Goal: Transaction & Acquisition: Obtain resource

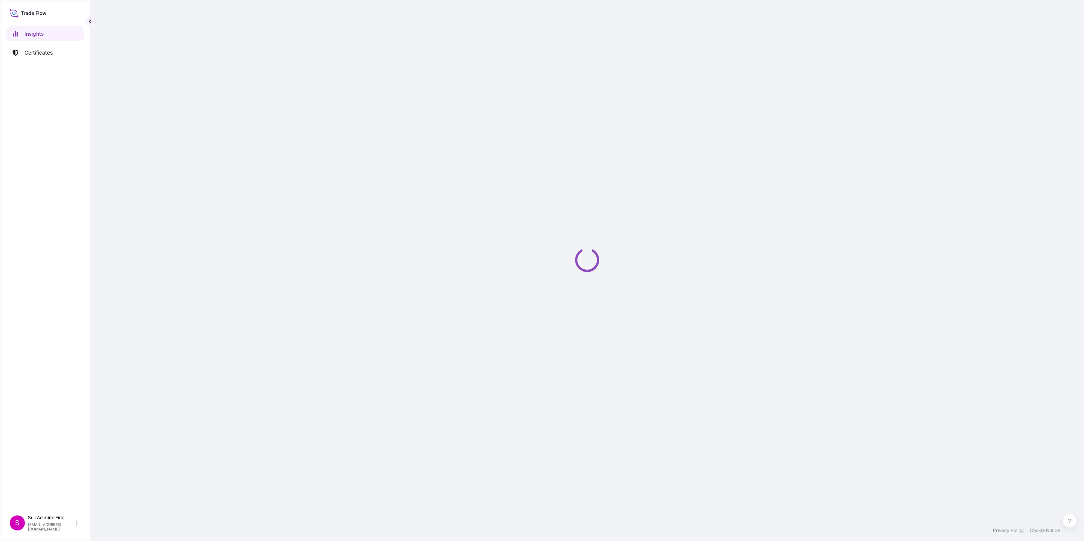
select select "2025"
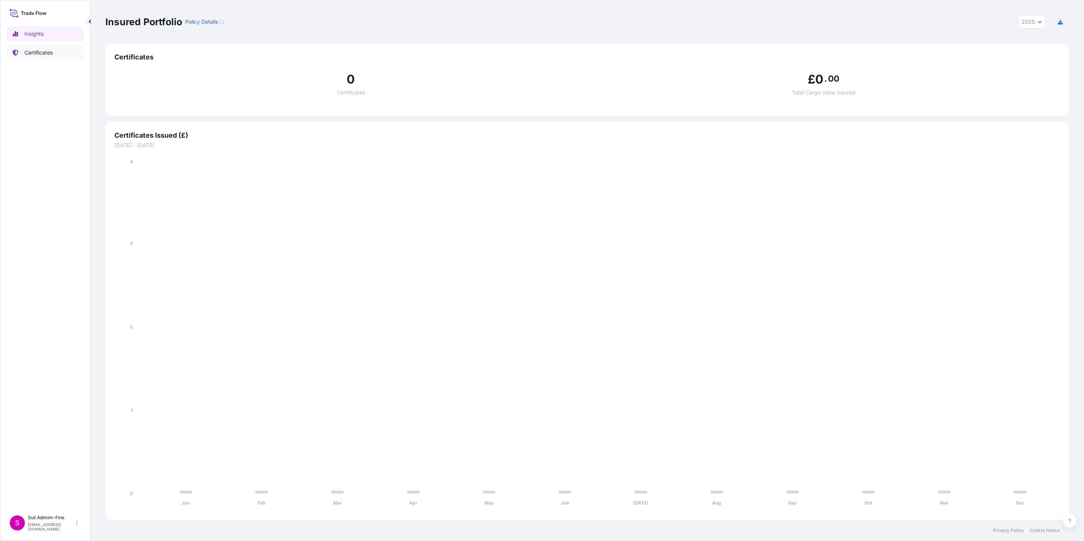
click at [59, 47] on link "Certificates" at bounding box center [45, 52] width 78 height 15
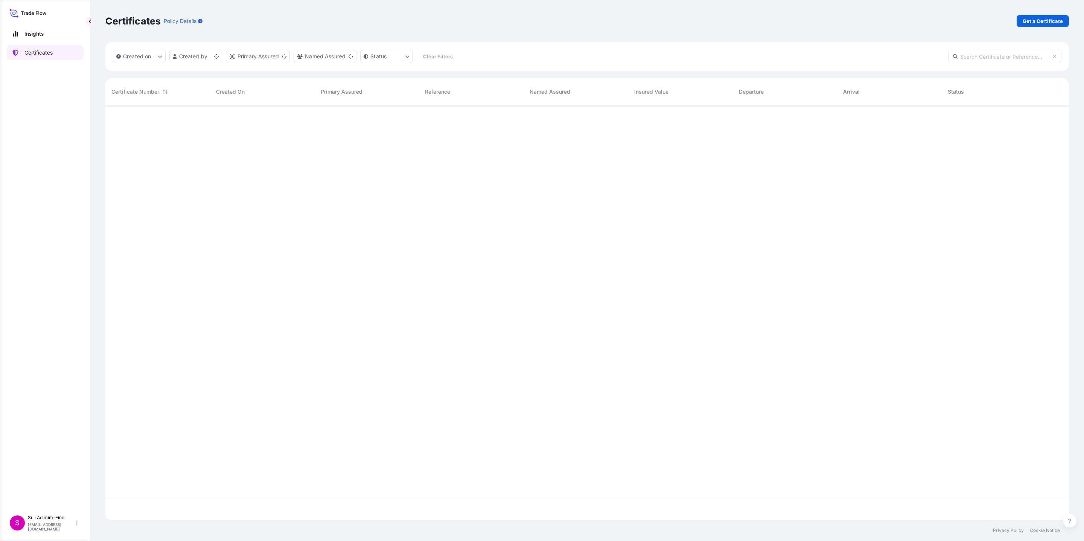
scroll to position [410, 954]
click at [1033, 20] on p "Get a Certificate" at bounding box center [1042, 21] width 40 height 8
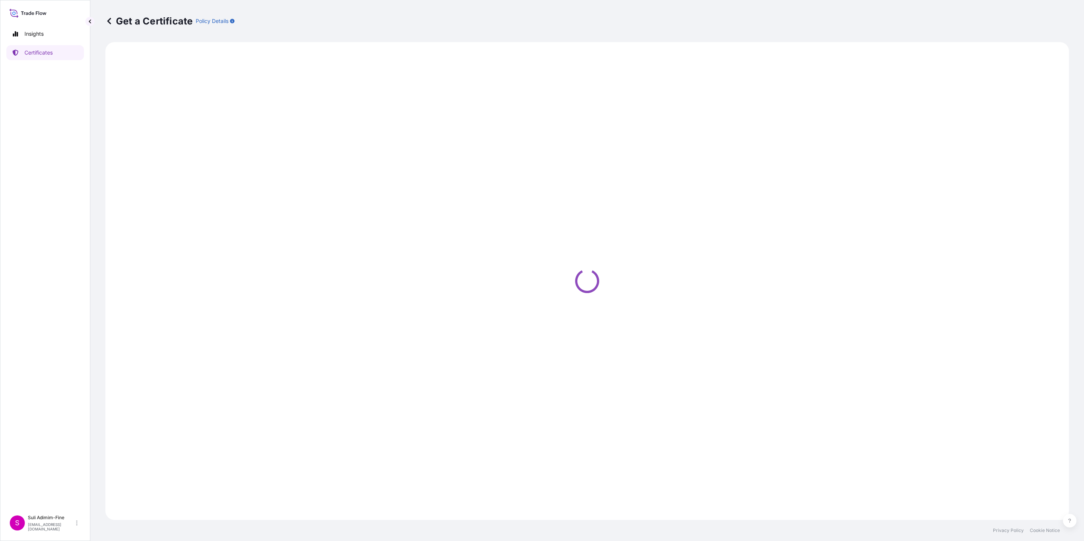
select select "Ocean Vessel"
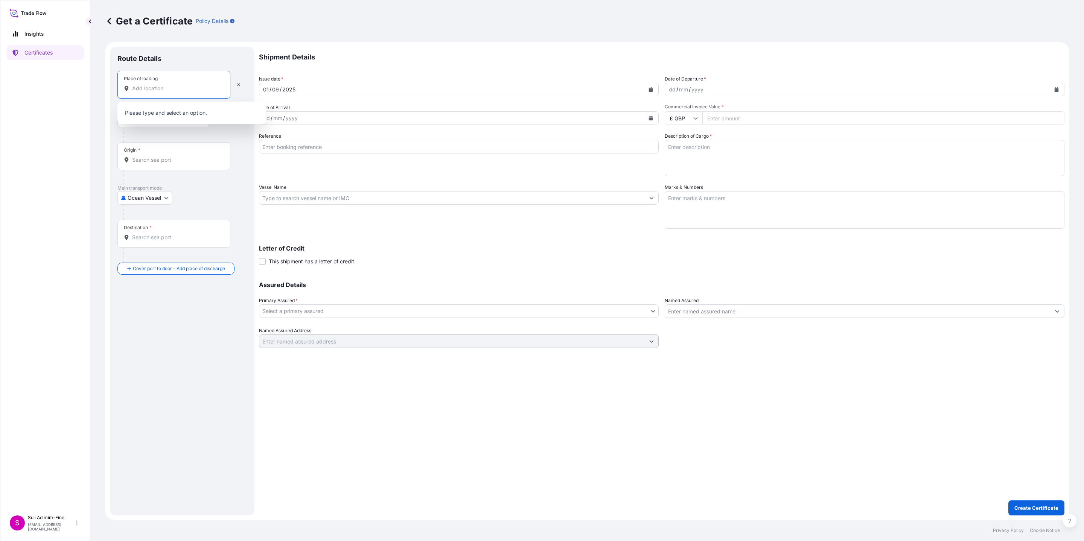
click at [163, 85] on input "Place of loading" at bounding box center [176, 89] width 89 height 8
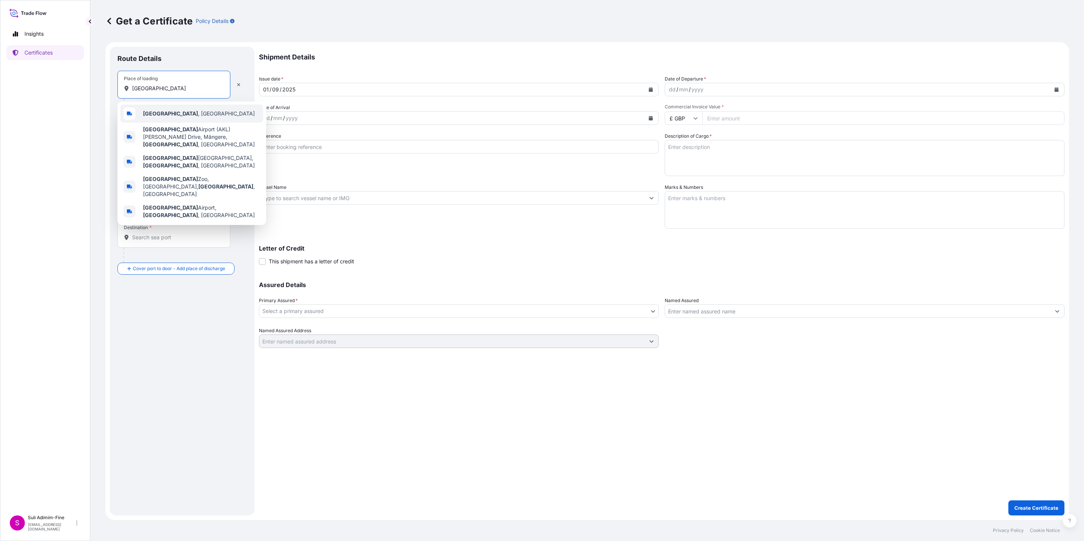
click at [164, 112] on b "[GEOGRAPHIC_DATA]" at bounding box center [170, 113] width 55 height 6
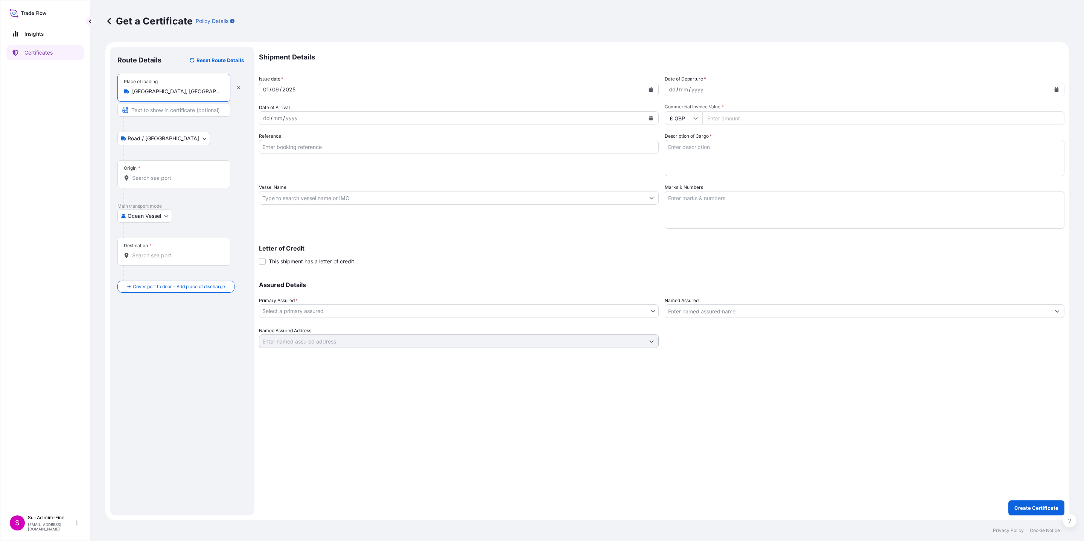
type input "[GEOGRAPHIC_DATA], [GEOGRAPHIC_DATA]"
click at [146, 182] on div "Origin *" at bounding box center [173, 174] width 113 height 28
click at [146, 182] on input "Origin *" at bounding box center [176, 178] width 89 height 8
click at [157, 204] on b "NZAKL" at bounding box center [152, 201] width 18 height 6
type input "NZAKL - [GEOGRAPHIC_DATA], [GEOGRAPHIC_DATA]"
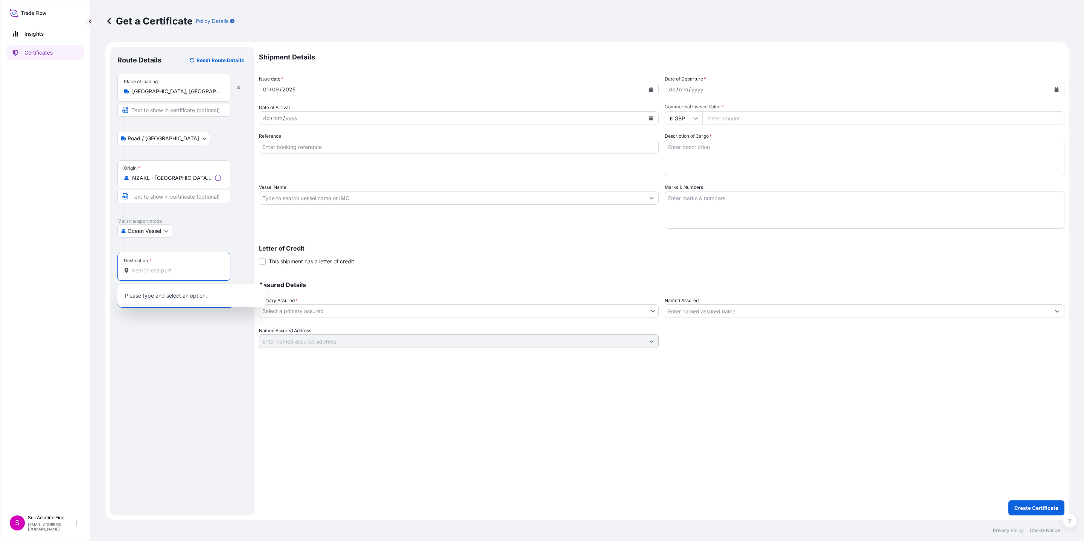
click at [148, 272] on input "Destination *" at bounding box center [176, 271] width 89 height 8
click at [169, 298] on span "AUMEL - [GEOGRAPHIC_DATA], [GEOGRAPHIC_DATA]" at bounding box center [201, 297] width 117 height 15
type input "AUMEL - [GEOGRAPHIC_DATA], [GEOGRAPHIC_DATA]"
click at [1058, 92] on button "Calendar" at bounding box center [1056, 90] width 12 height 12
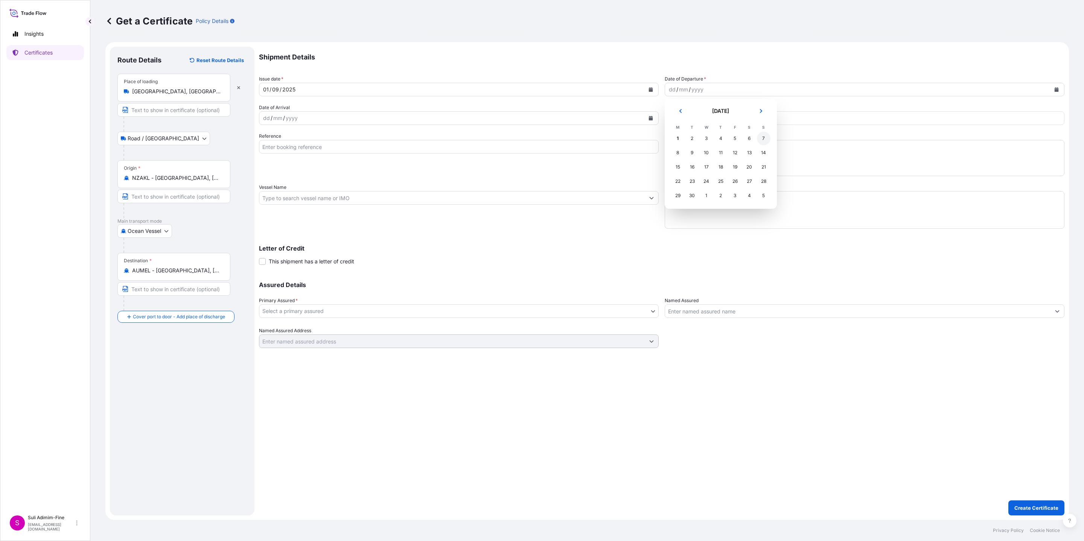
click at [764, 139] on div "7" at bounding box center [764, 139] width 14 height 14
click at [647, 117] on button "Calendar" at bounding box center [651, 118] width 12 height 12
click at [300, 195] on div "17" at bounding box center [301, 196] width 14 height 14
click at [691, 115] on input "£ GBP" at bounding box center [683, 118] width 38 height 14
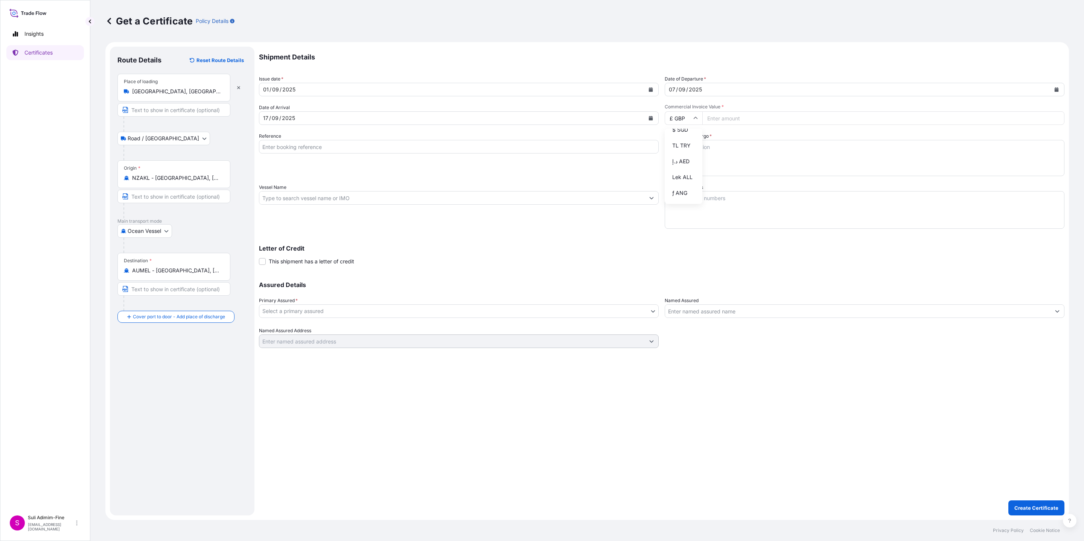
click at [674, 90] on div "$ NZD" at bounding box center [683, 82] width 32 height 14
type input "$ NZD"
click at [719, 113] on input "Commercial Invoice Value *" at bounding box center [883, 118] width 362 height 14
paste input "60287.04"
type input "60287.04"
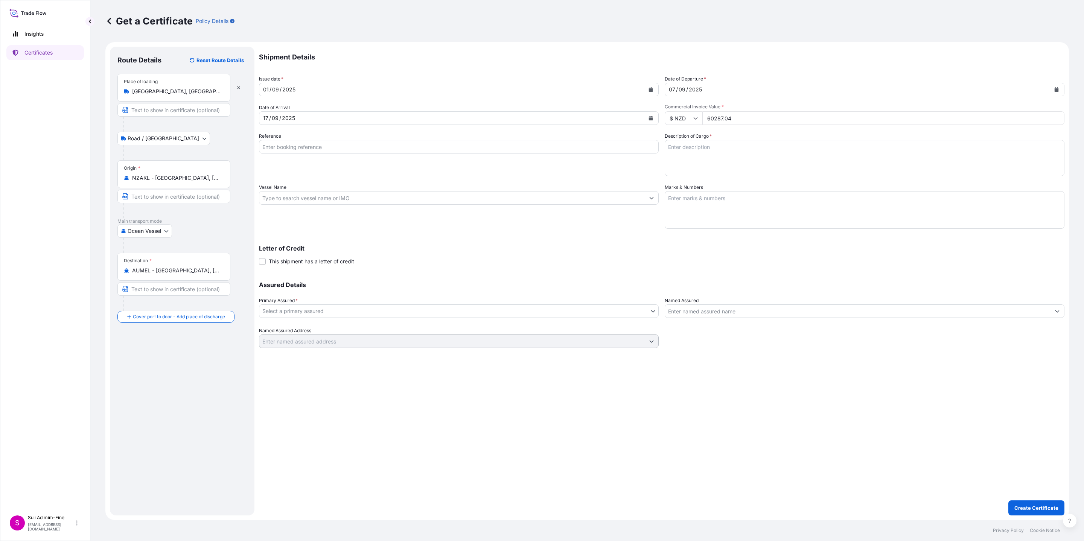
click at [313, 194] on input "Vessel Name" at bounding box center [451, 198] width 385 height 14
paste input "MAERSK BISCAYNE 532"
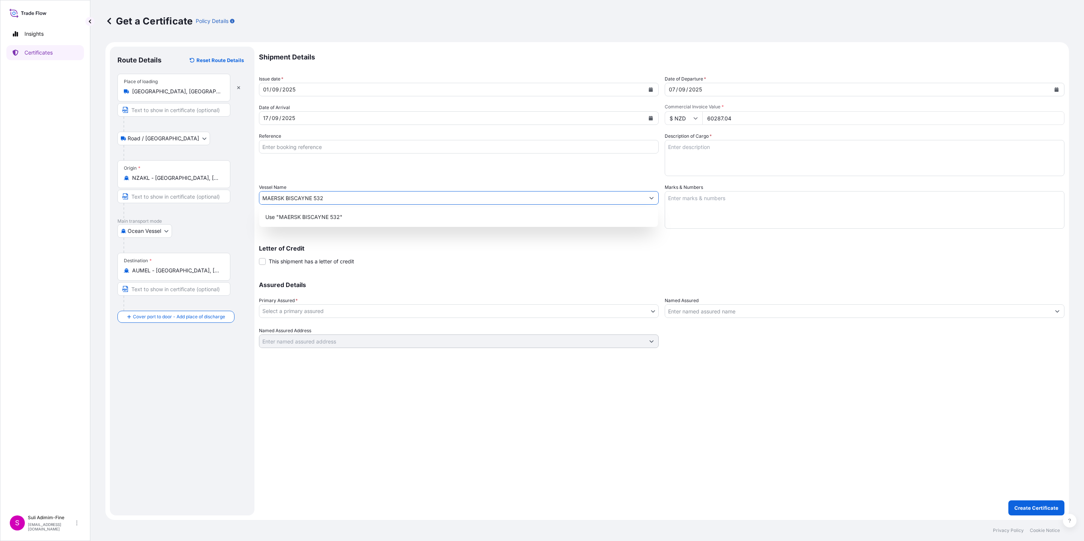
type input "MAERSK BISCAYNE 532"
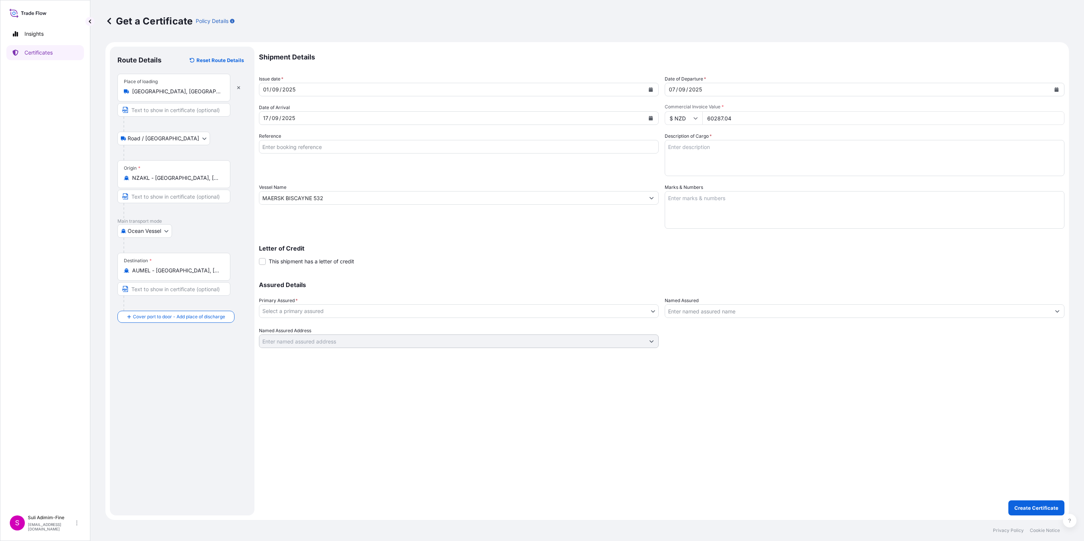
click at [281, 143] on input "Reference" at bounding box center [459, 147] width 400 height 14
paste input "CLSAKL48062"
type input "CLSAKL48062"
click at [339, 310] on body "0 options available. 1 option available. Insights Certificates S Suli Adimim-Fi…" at bounding box center [542, 270] width 1084 height 541
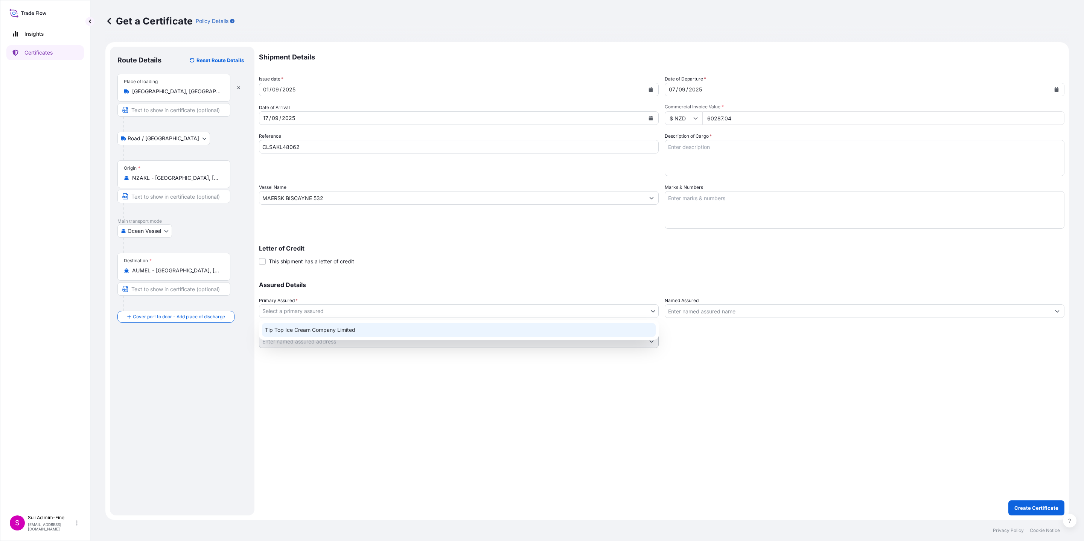
click at [319, 335] on div "Tip Top Ice Cream Company Limited" at bounding box center [459, 330] width 394 height 14
select select "31891"
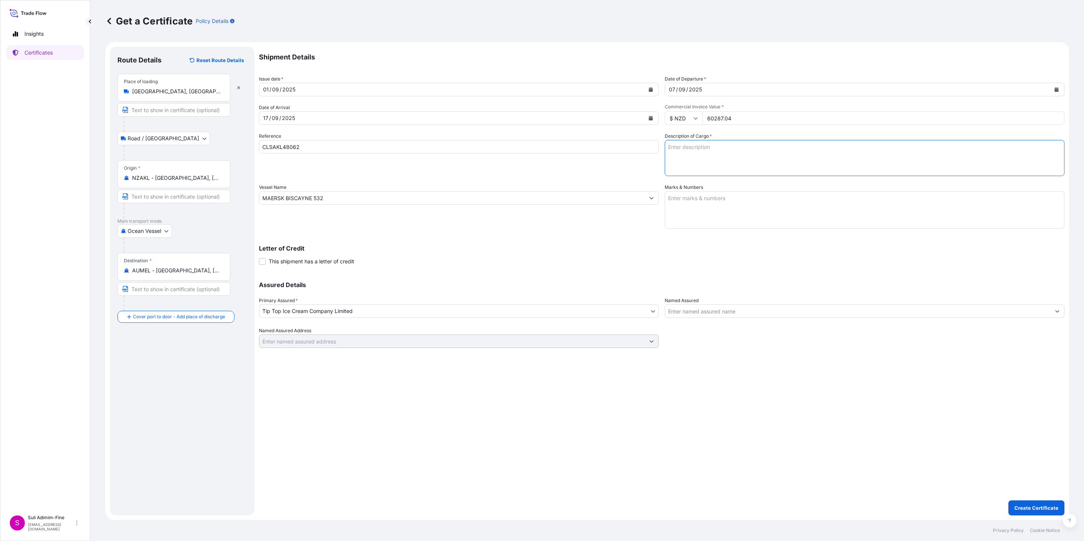
click at [687, 152] on textarea "Description of Cargo *" at bounding box center [864, 158] width 400 height 36
paste textarea "Assorted cartons of Ice cream"
type textarea "Assorted cartons of Ice cream"
click at [753, 207] on textarea "Marks & Numbers" at bounding box center [864, 210] width 400 height 38
paste textarea "Shipment: 1001766 4972 CS OF PRODUCT -25 DEGREES 1x40FT REEFER"
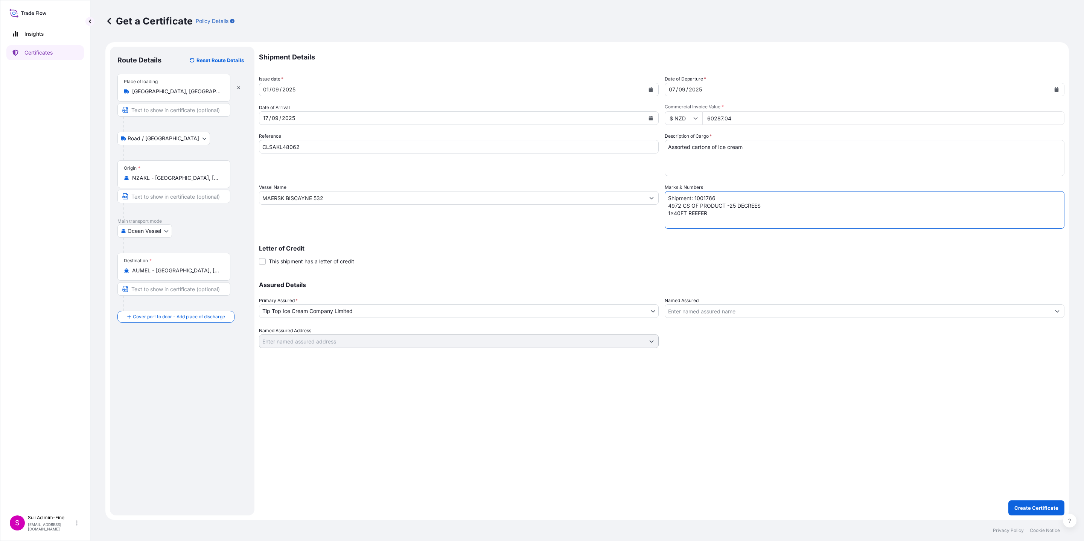
click at [670, 204] on textarea "Shipment: 1001766 4972 CS OF PRODUCT -25 DEGREES 1x40FT REEFER" at bounding box center [864, 210] width 400 height 38
click at [733, 199] on textarea "Shipment: 1001766 3168 CS OF PRODUCT -25 DEGREES 1x40FT REEFER" at bounding box center [864, 210] width 400 height 38
type textarea "Shipment: 1001769 3168 CS OF PRODUCT -25 DEGREES 1x40FT REEFER"
click at [686, 312] on input "Named Assured" at bounding box center [857, 311] width 385 height 14
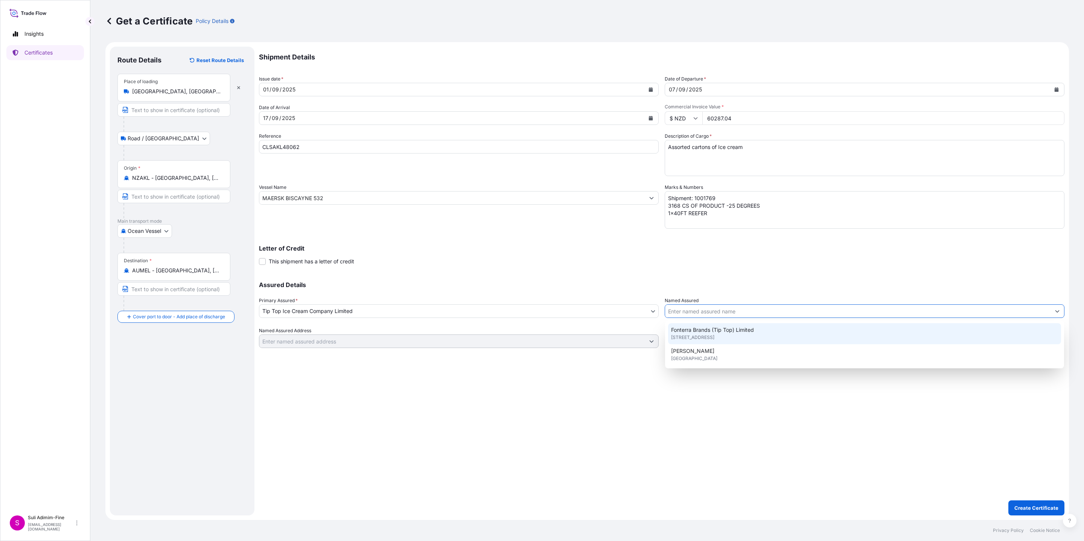
click at [696, 330] on span "Fonterra Brands (Tip Top) Limited" at bounding box center [712, 330] width 83 height 8
type input "Fonterra Brands (Tip Top) Limited"
type input "[STREET_ADDRESS]"
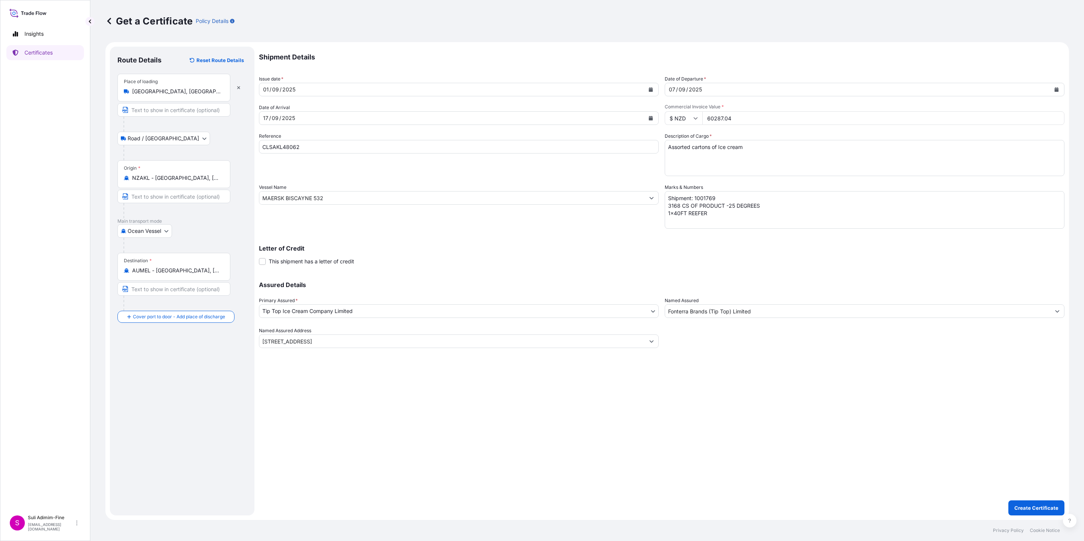
click at [967, 455] on div "Shipment Details Issue date * [DATE] Date of Departure * [DATE] Date of Arrival…" at bounding box center [661, 281] width 805 height 469
click at [1033, 507] on p "Create Certificate" at bounding box center [1036, 508] width 44 height 8
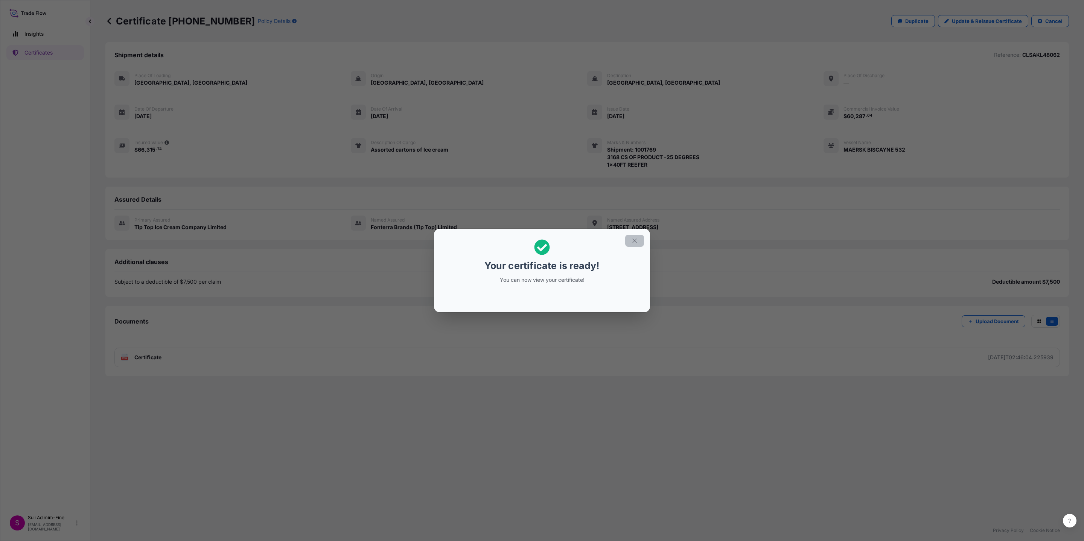
click at [633, 239] on icon "button" at bounding box center [634, 240] width 7 height 7
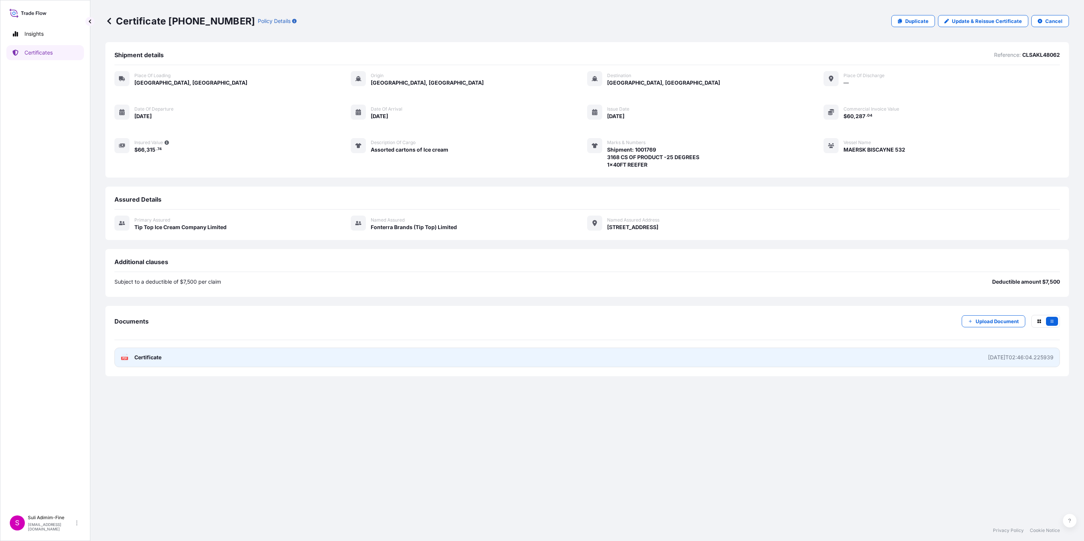
click at [147, 360] on span "Certificate" at bounding box center [147, 358] width 27 height 8
